Goal: Task Accomplishment & Management: Manage account settings

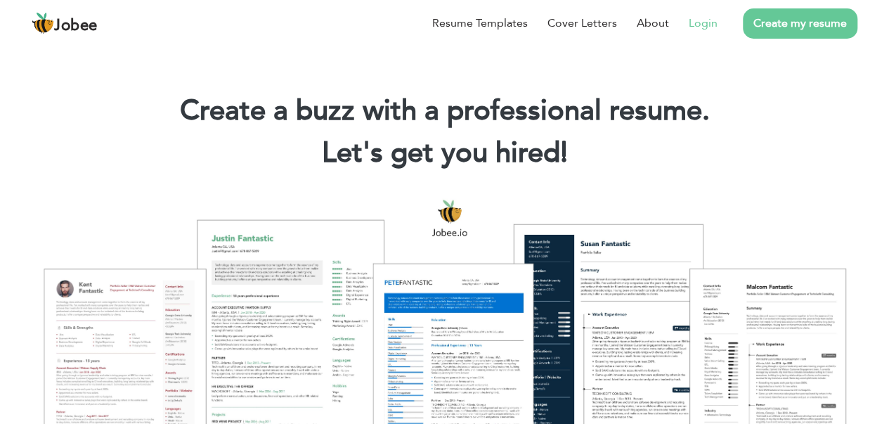
click at [708, 29] on link "Login" at bounding box center [702, 23] width 29 height 17
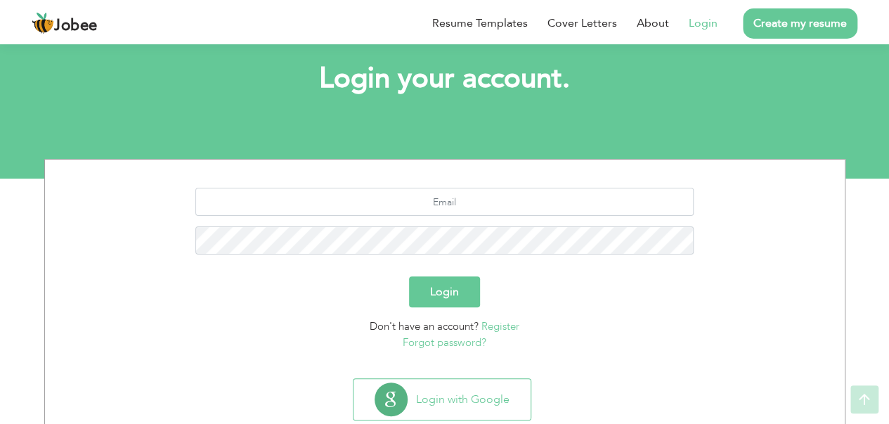
scroll to position [110, 0]
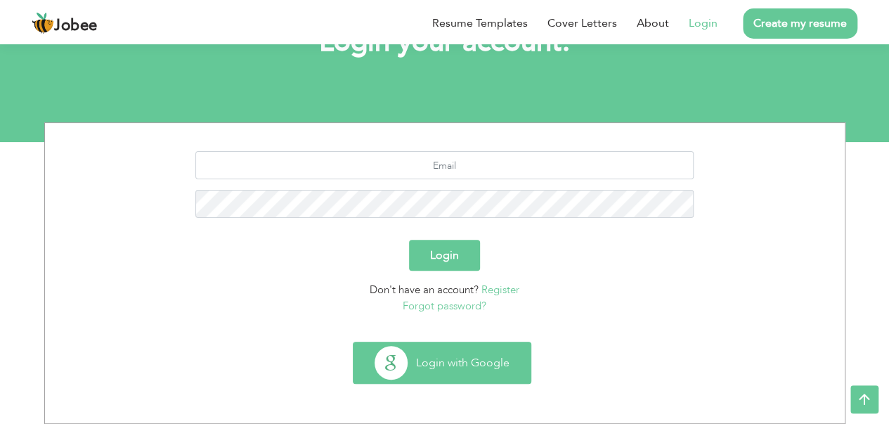
click at [457, 366] on button "Login with Google" at bounding box center [441, 362] width 177 height 41
